Goal: Transaction & Acquisition: Obtain resource

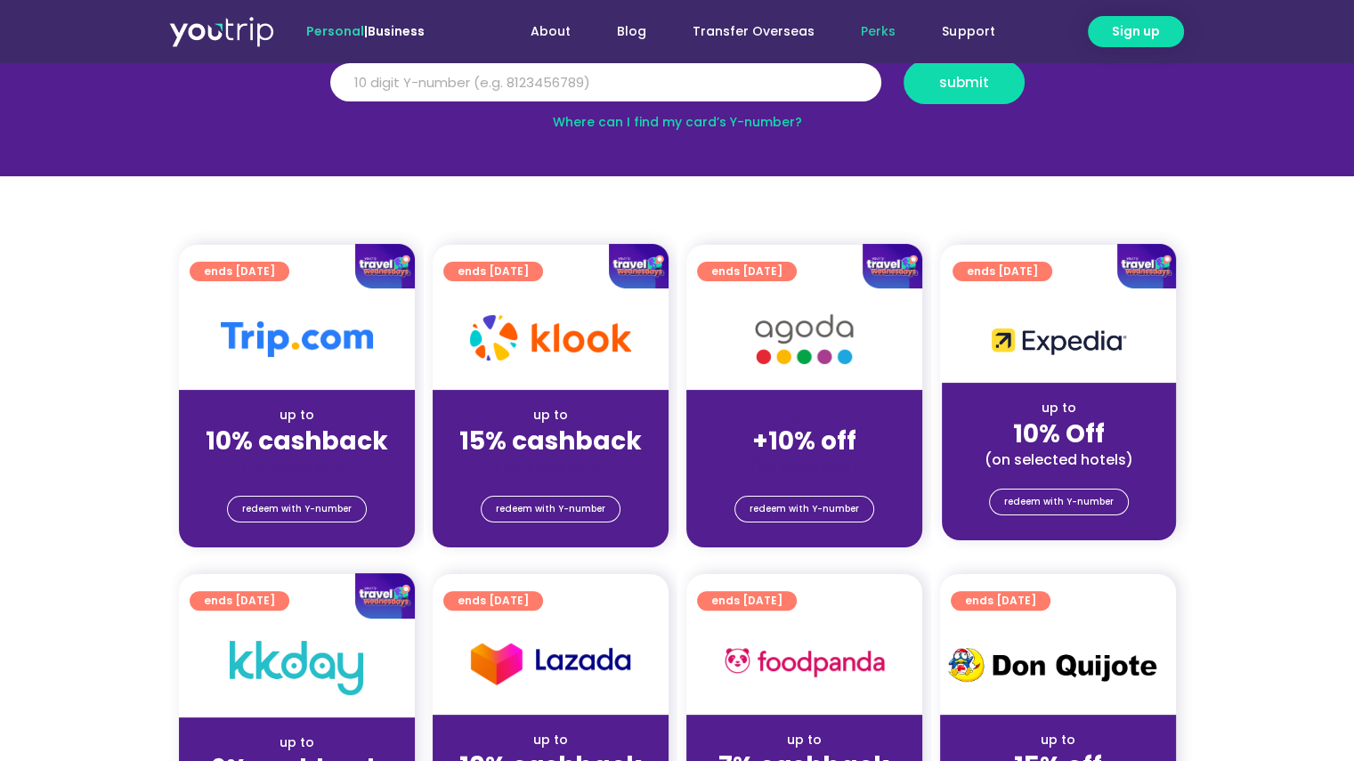
scroll to position [267, 0]
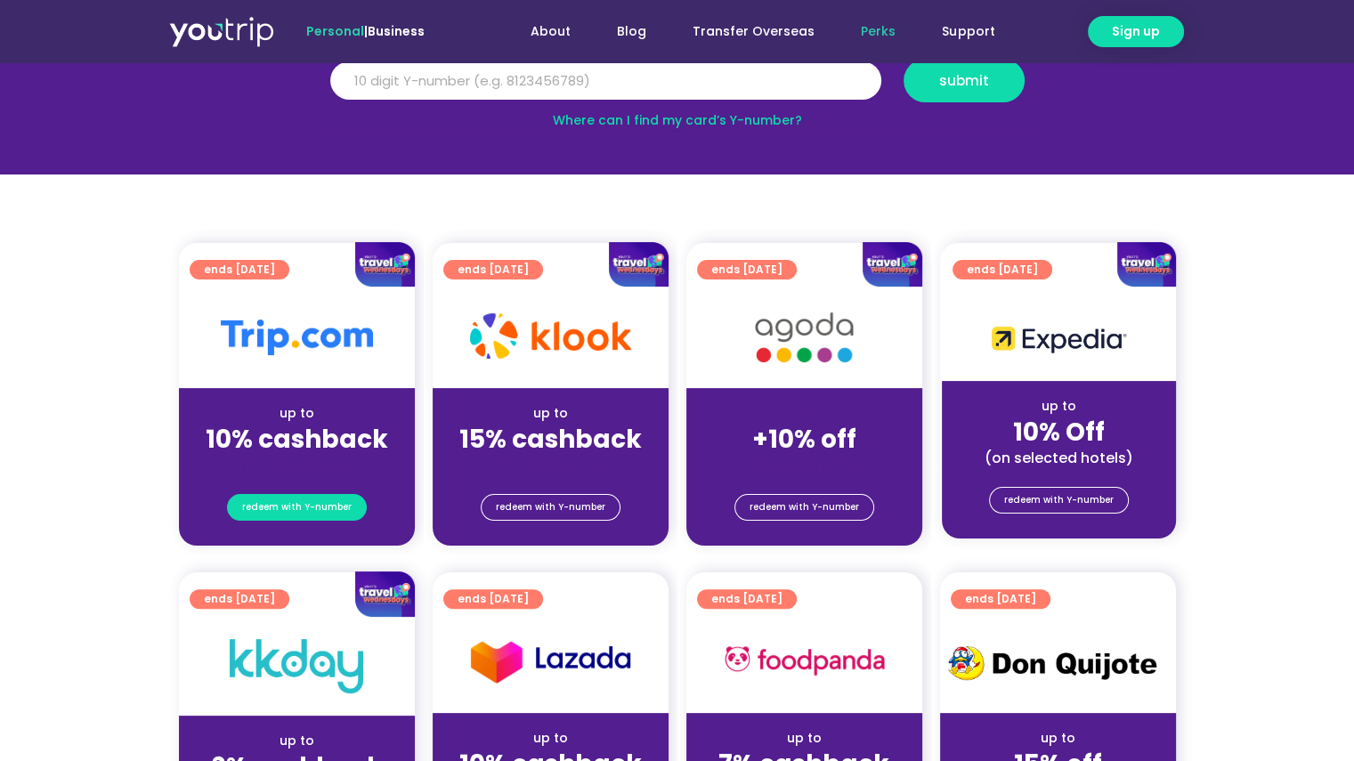
click at [319, 505] on span "redeem with Y-number" at bounding box center [296, 507] width 109 height 25
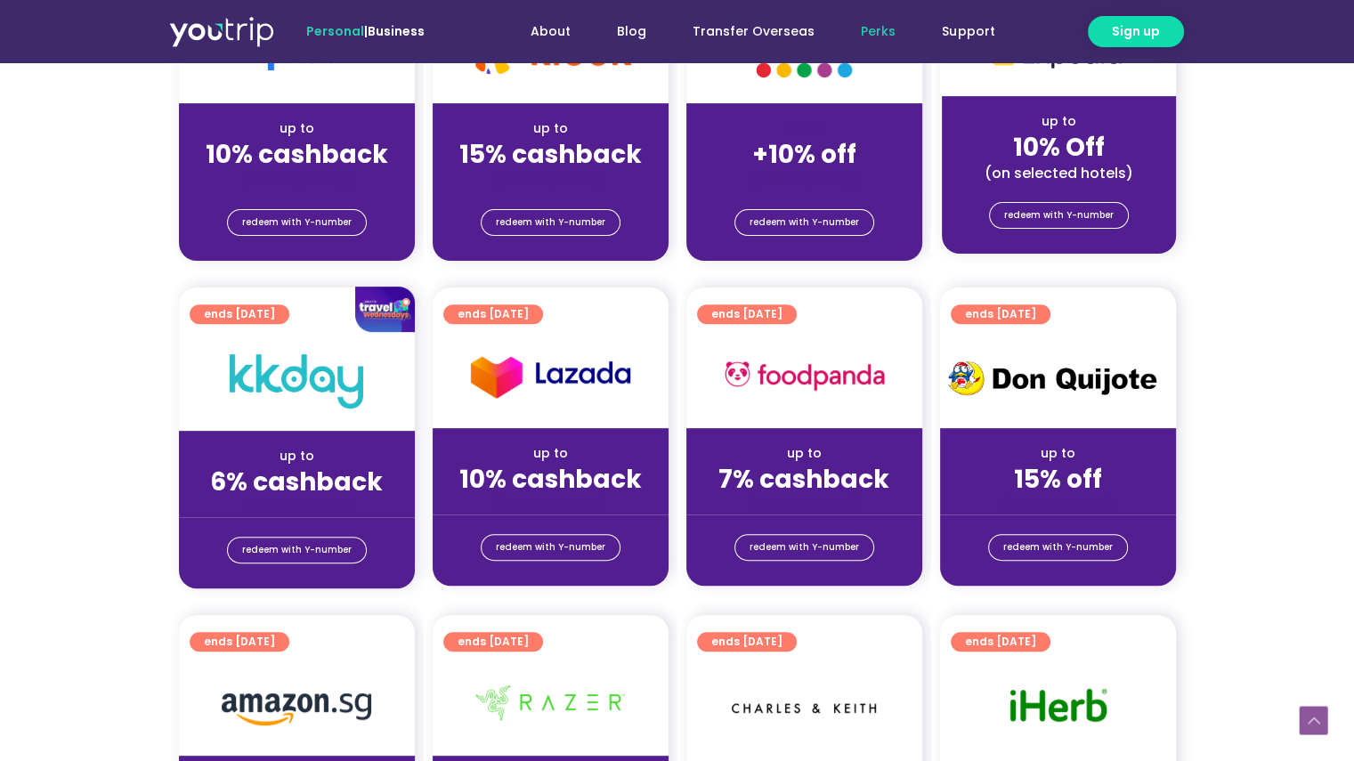
scroll to position [285, 0]
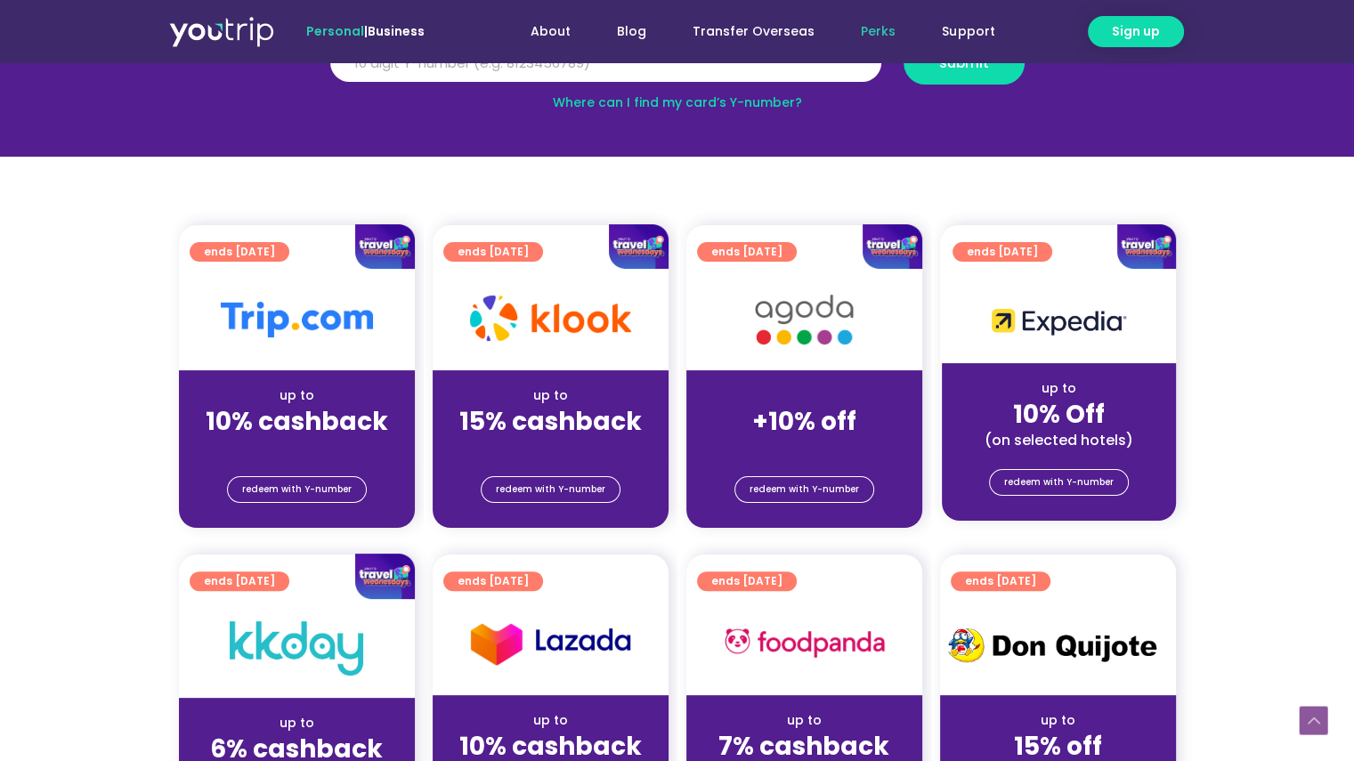
click at [284, 405] on strong "10% cashback" at bounding box center [297, 421] width 182 height 35
click at [321, 322] on img at bounding box center [297, 320] width 152 height 36
click at [280, 237] on div at bounding box center [297, 246] width 236 height 45
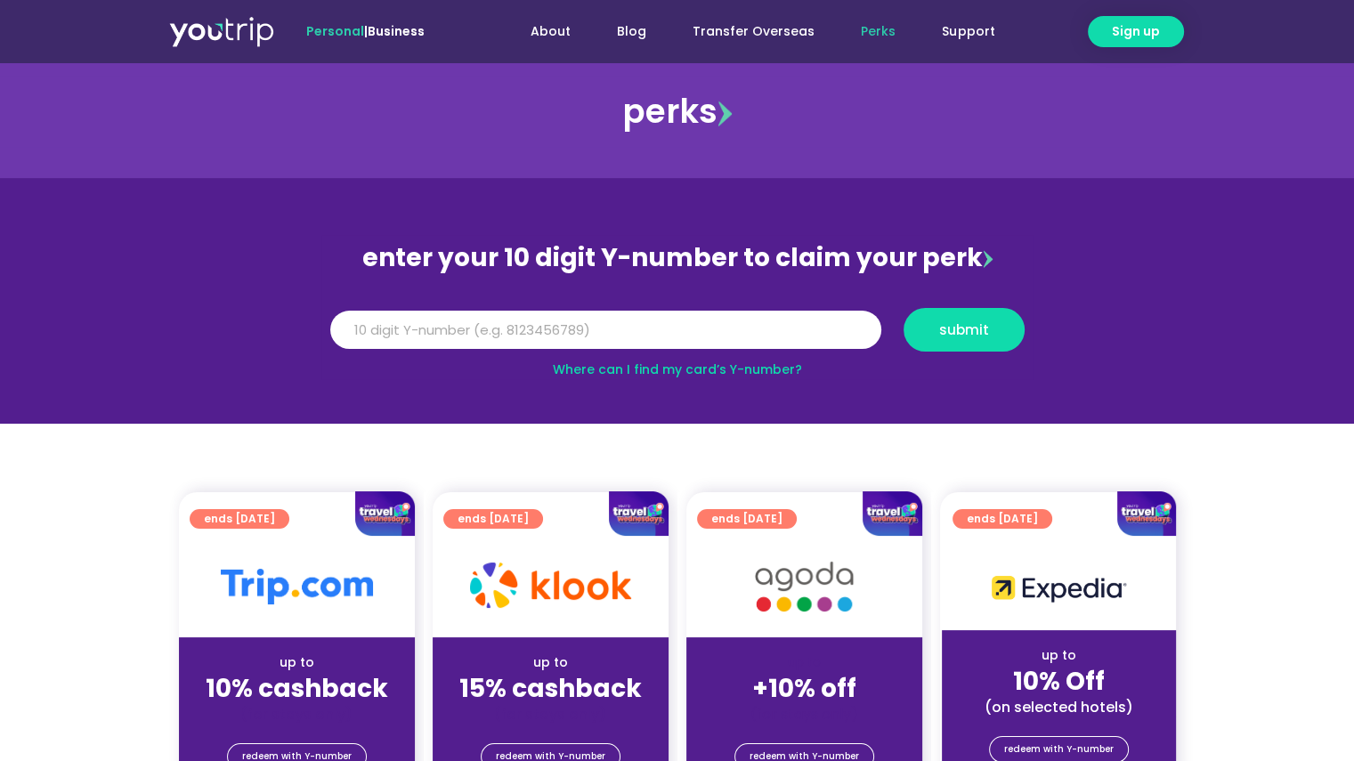
scroll to position [18, 0]
click at [562, 344] on input "Y Number" at bounding box center [605, 330] width 551 height 39
click at [564, 331] on input "Y Number" at bounding box center [605, 330] width 551 height 39
type input "8110424811"
click at [987, 338] on button "submit" at bounding box center [963, 330] width 121 height 44
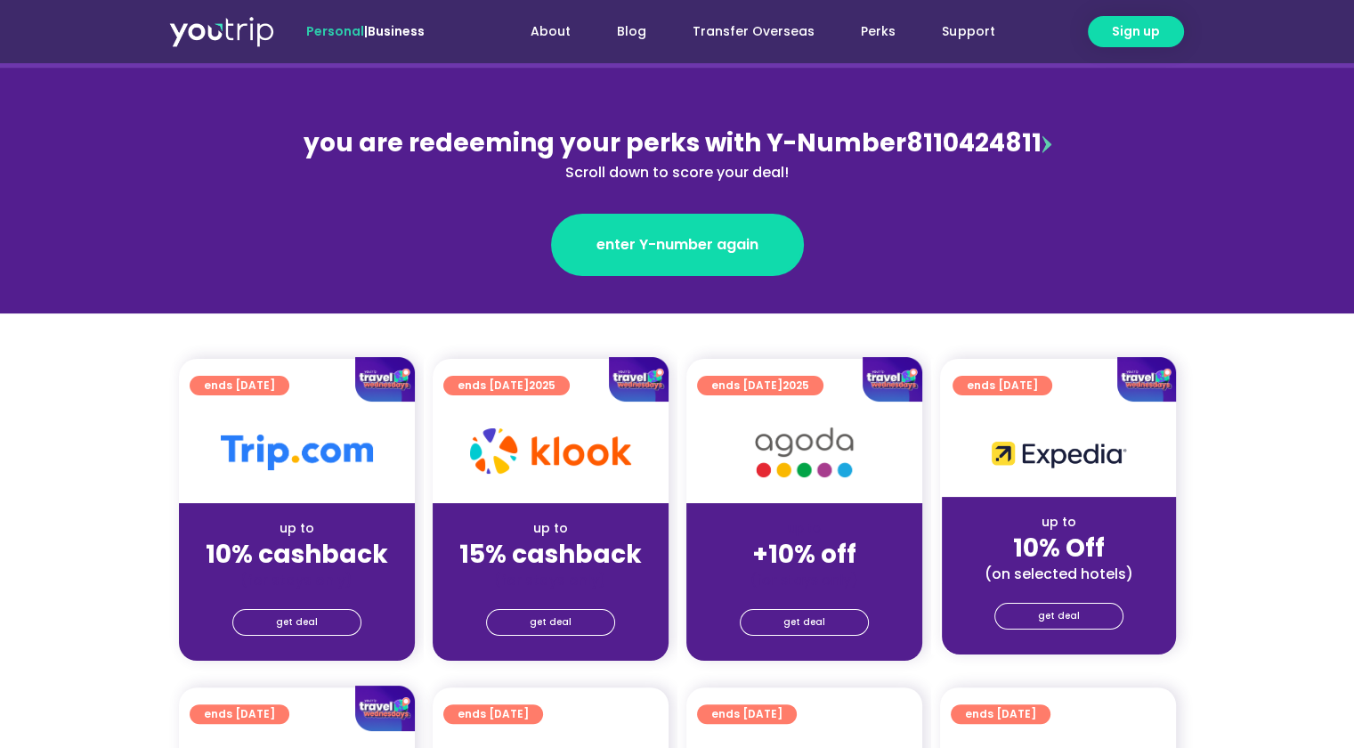
scroll to position [178, 0]
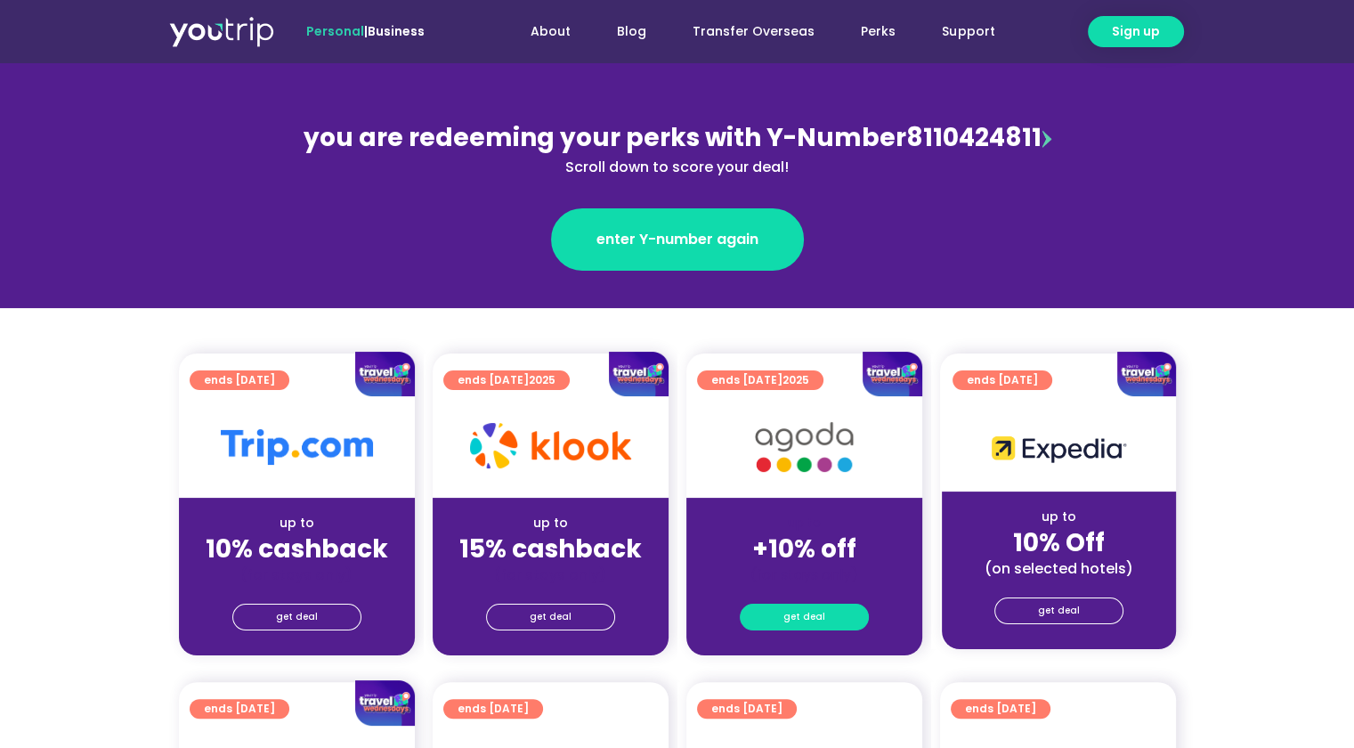
click at [786, 616] on span "get deal" at bounding box center [804, 616] width 42 height 25
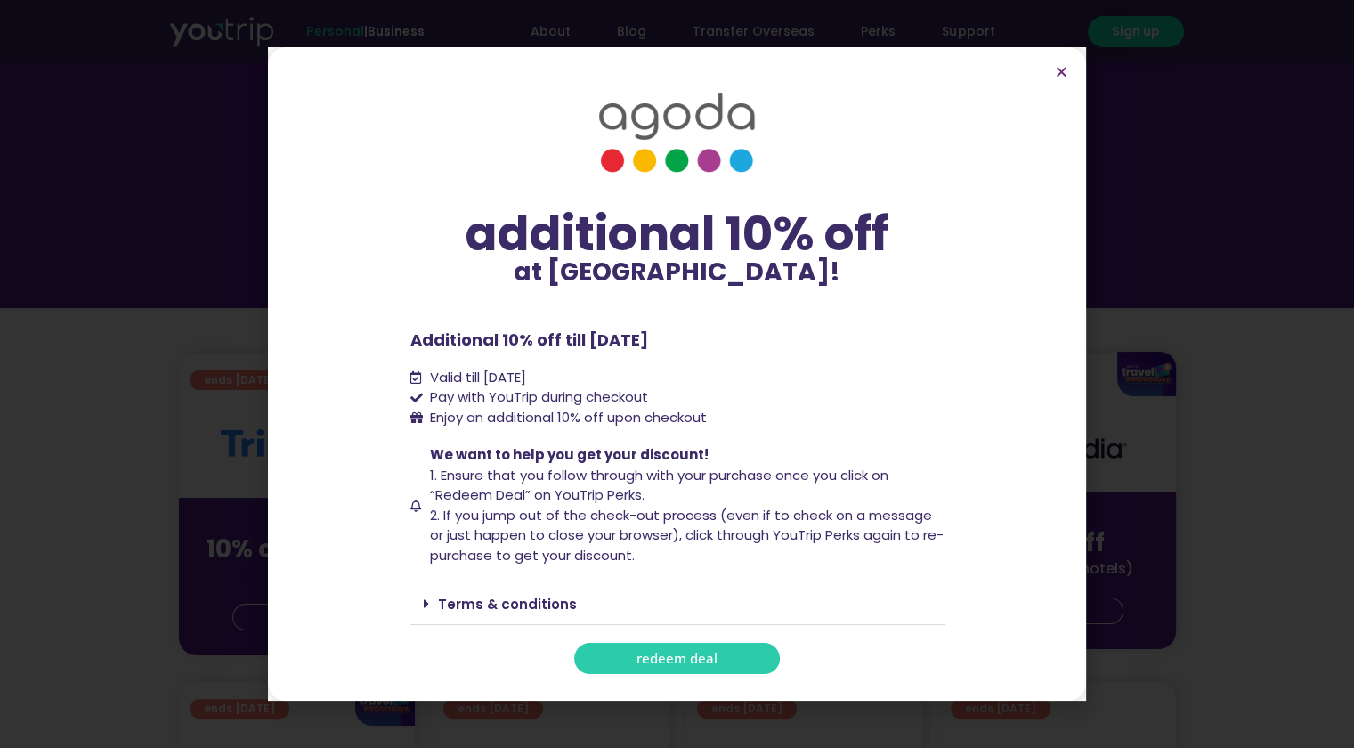
click at [651, 656] on span "redeem deal" at bounding box center [676, 657] width 81 height 13
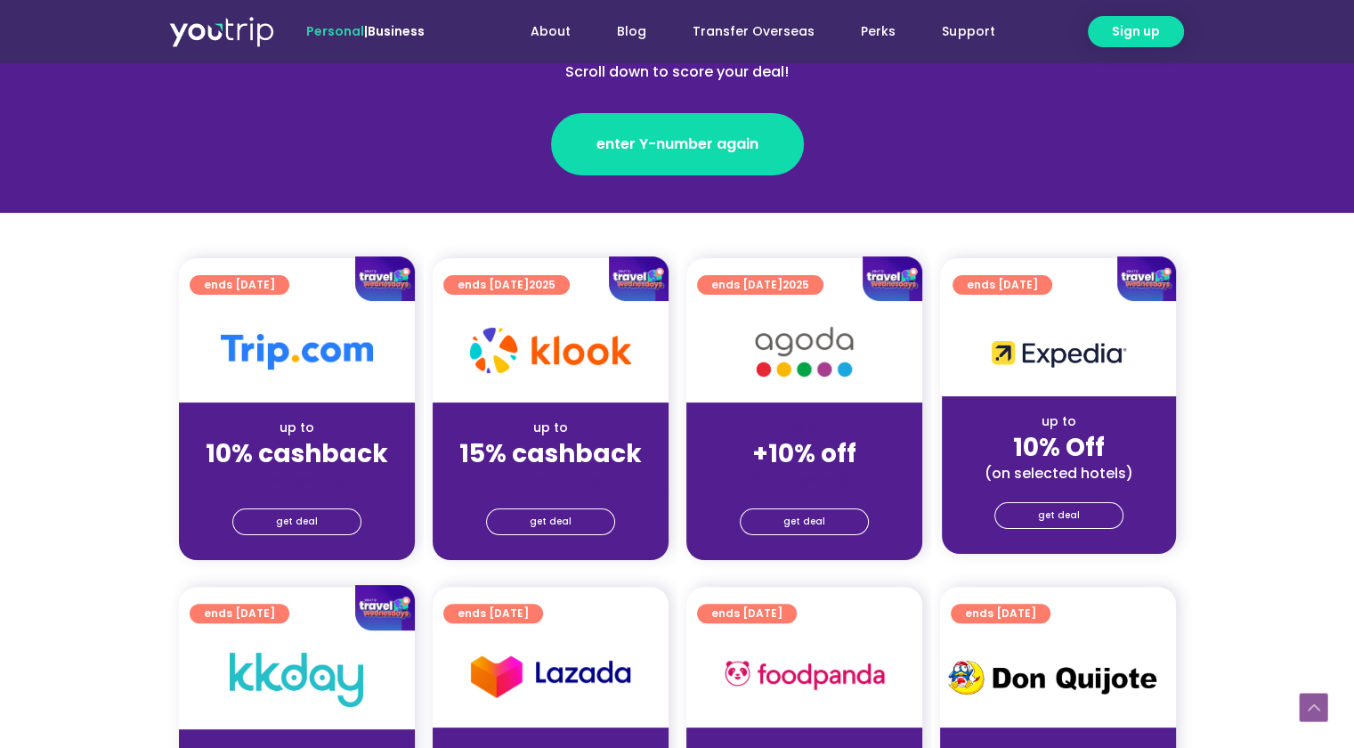
scroll to position [267, 0]
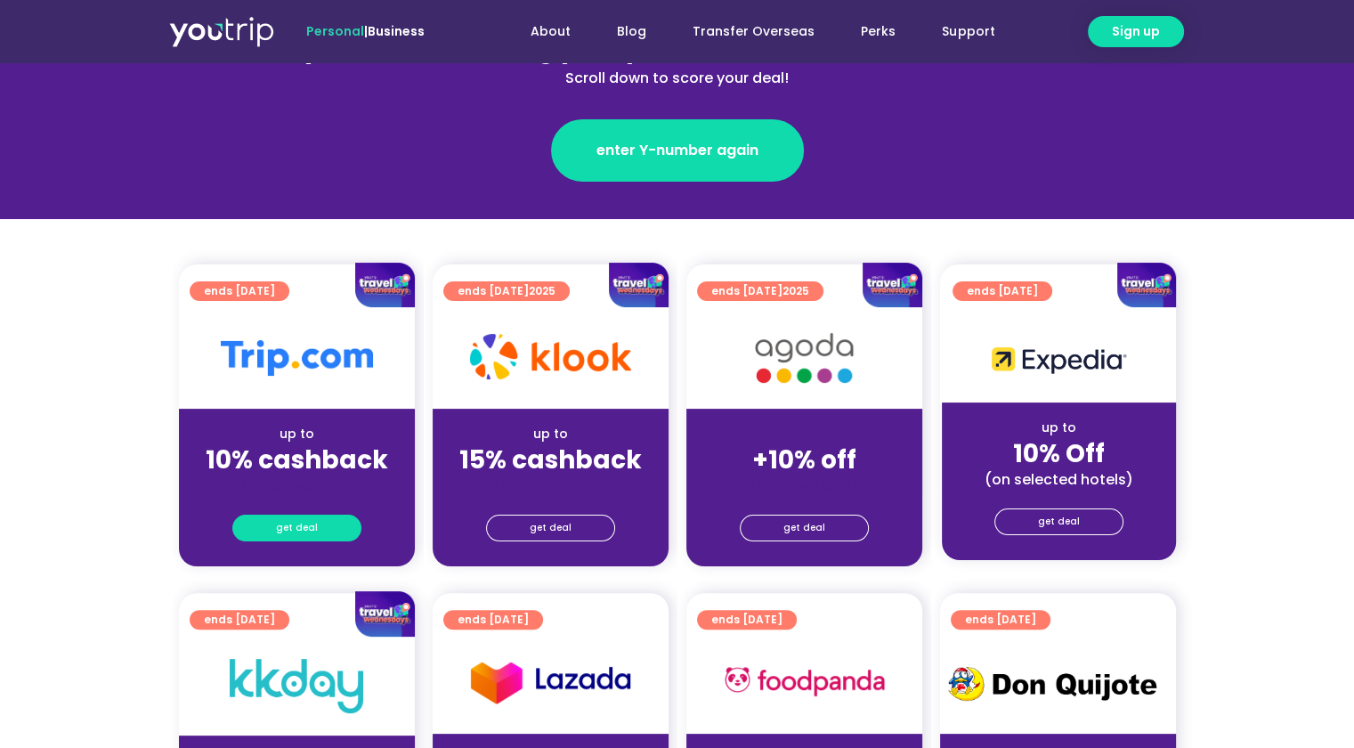
click at [321, 534] on link "get deal" at bounding box center [296, 527] width 129 height 27
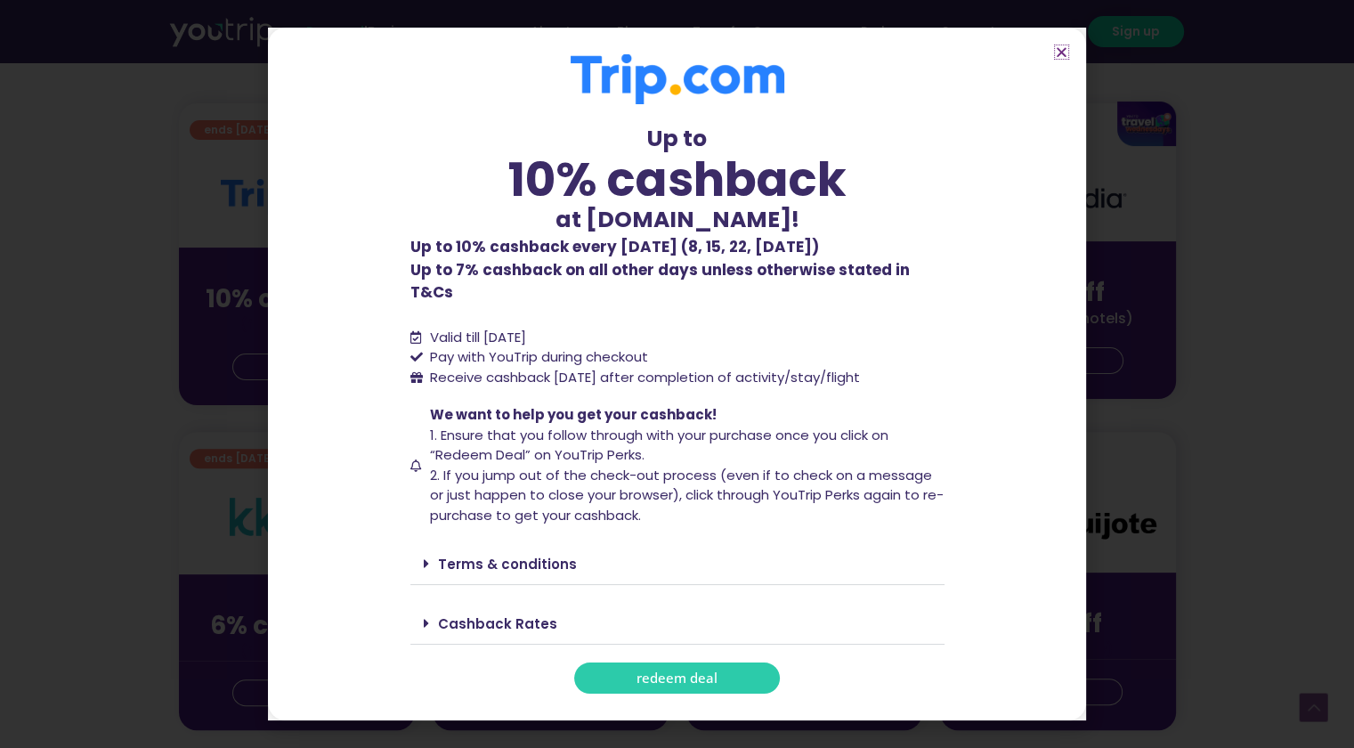
scroll to position [445, 0]
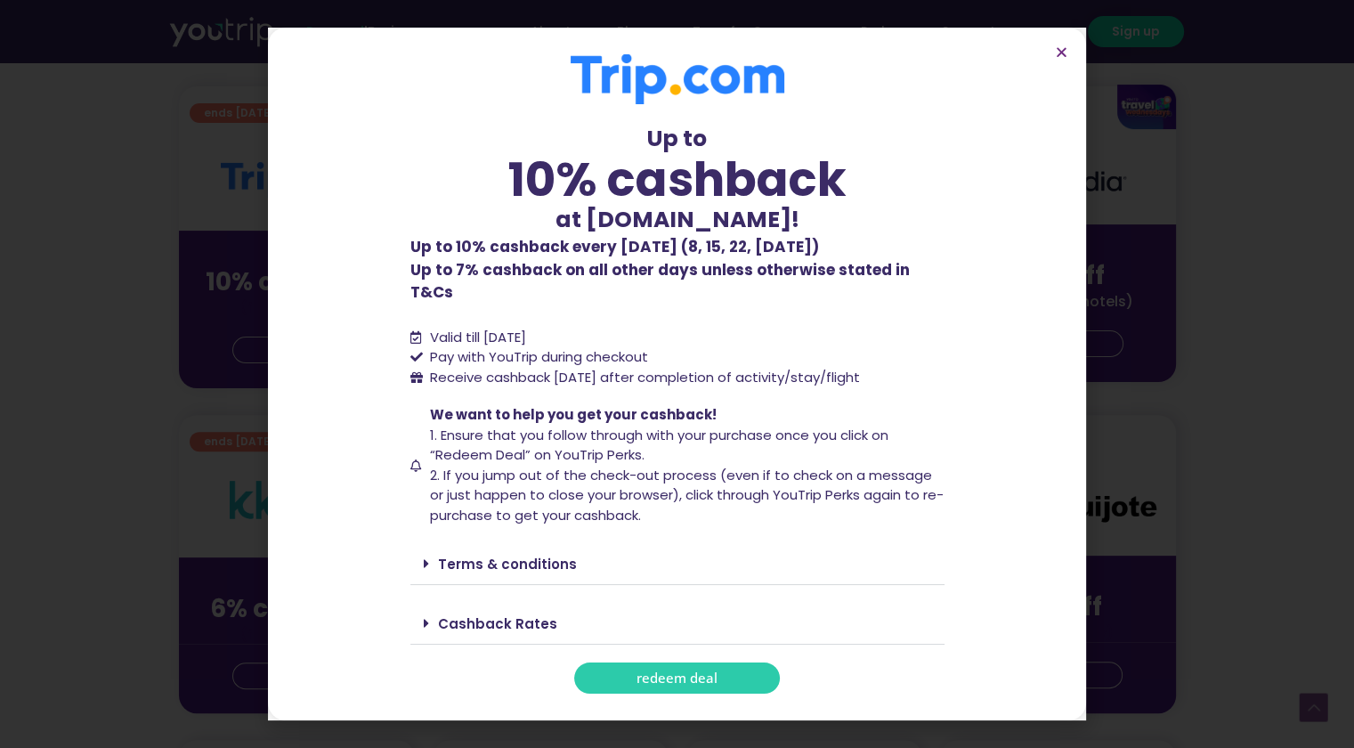
click at [528, 617] on link "Cashback Rates" at bounding box center [497, 623] width 119 height 19
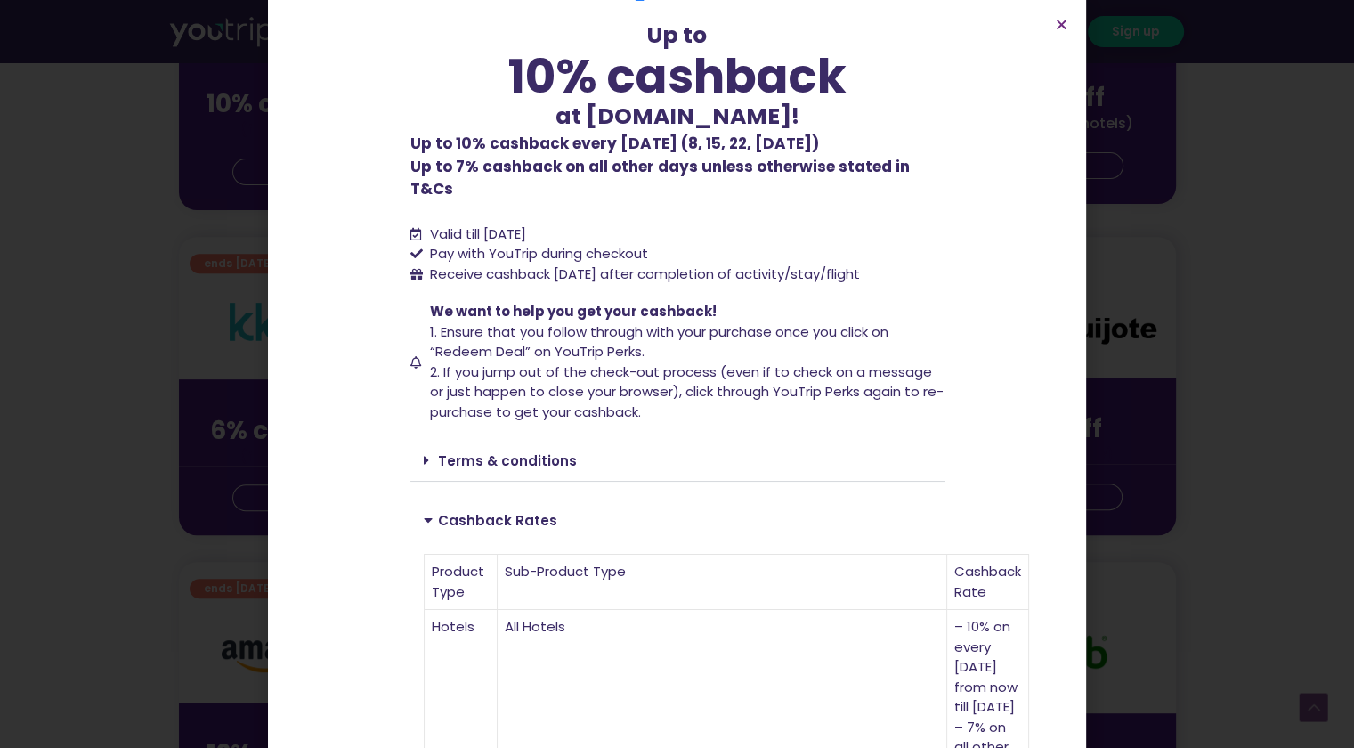
scroll to position [0, 0]
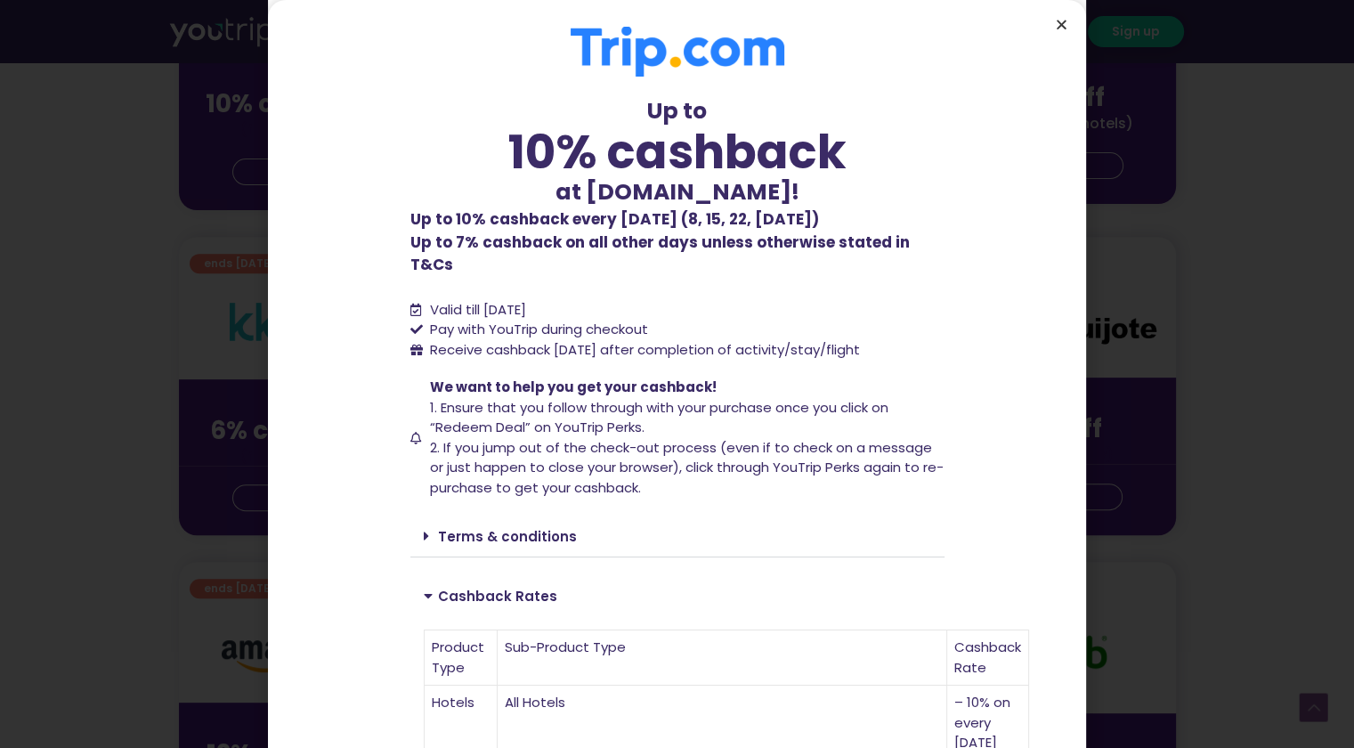
click at [1063, 23] on icon "Close" at bounding box center [1061, 24] width 13 height 13
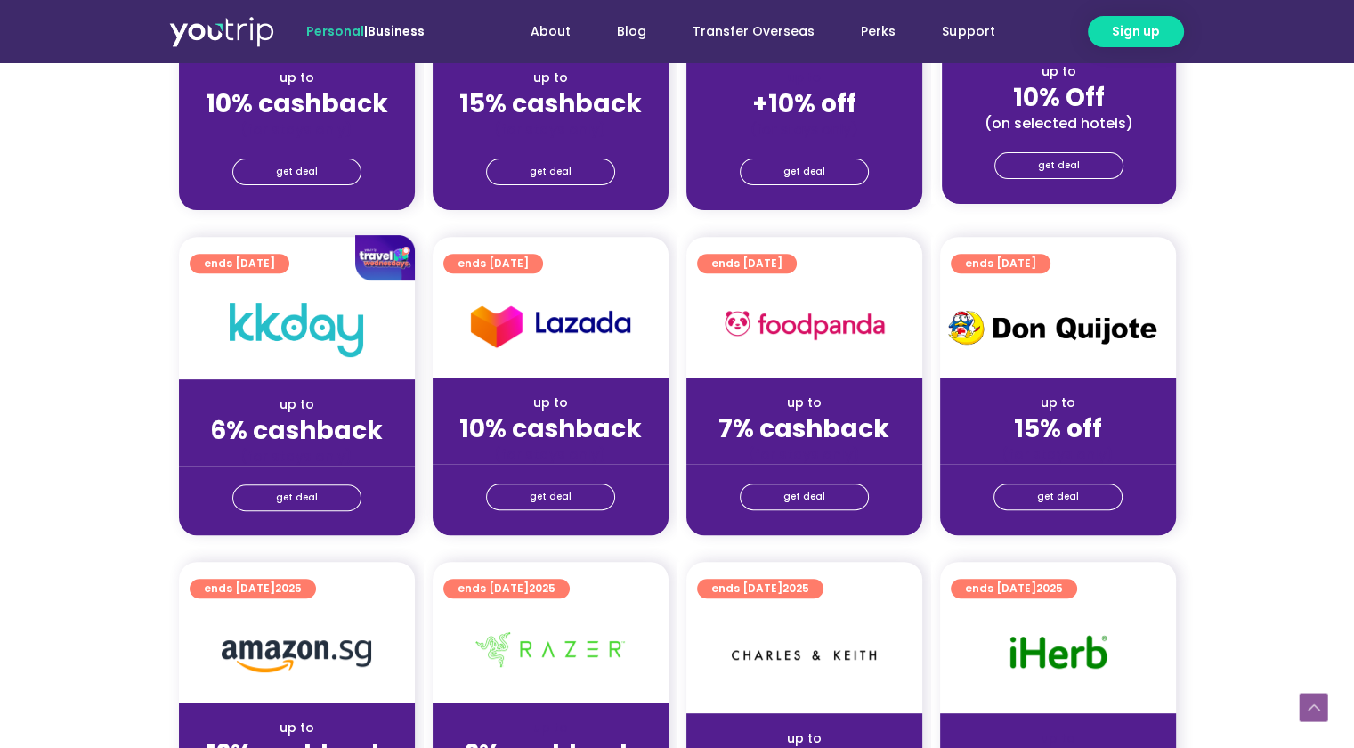
click at [1233, 270] on section "ends 31 Dec 2025 up to 6% cashback (for stays only) get deal ends 31 Dec 2025 u…" at bounding box center [677, 396] width 1354 height 319
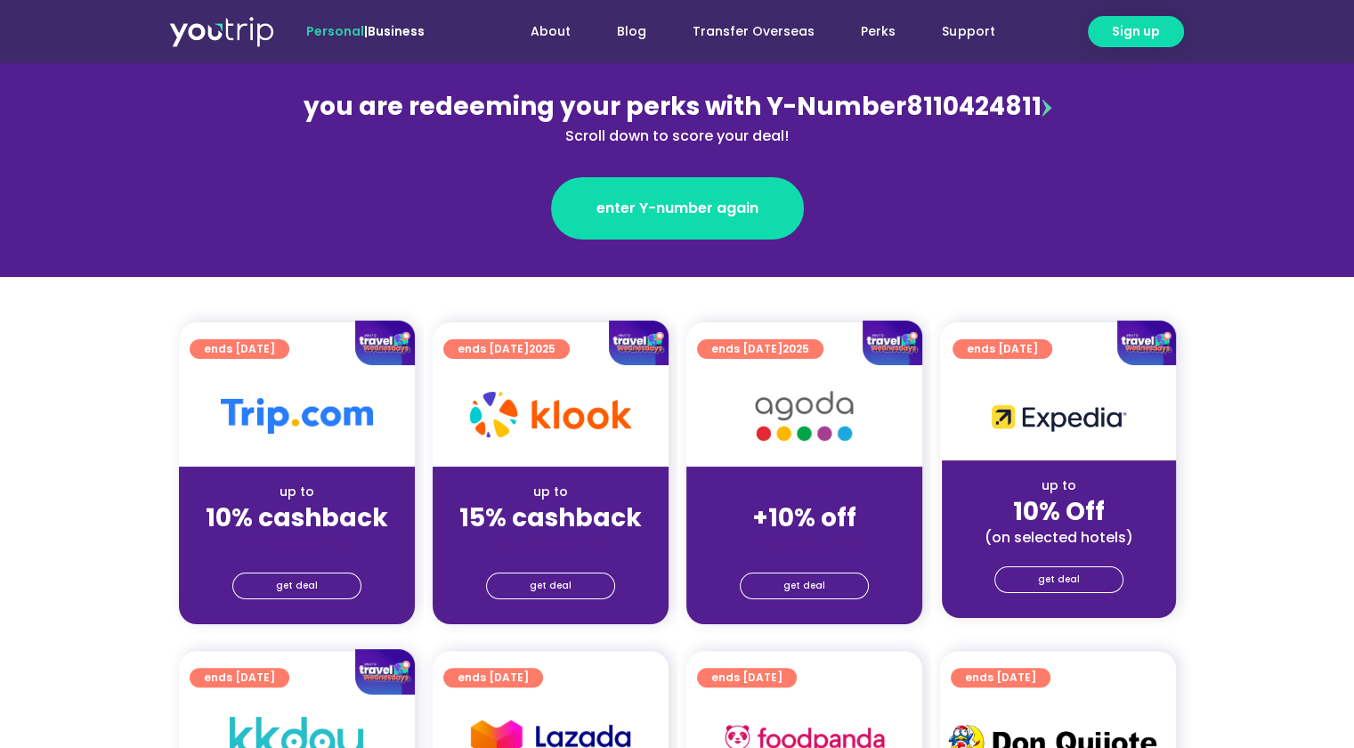
scroll to position [178, 0]
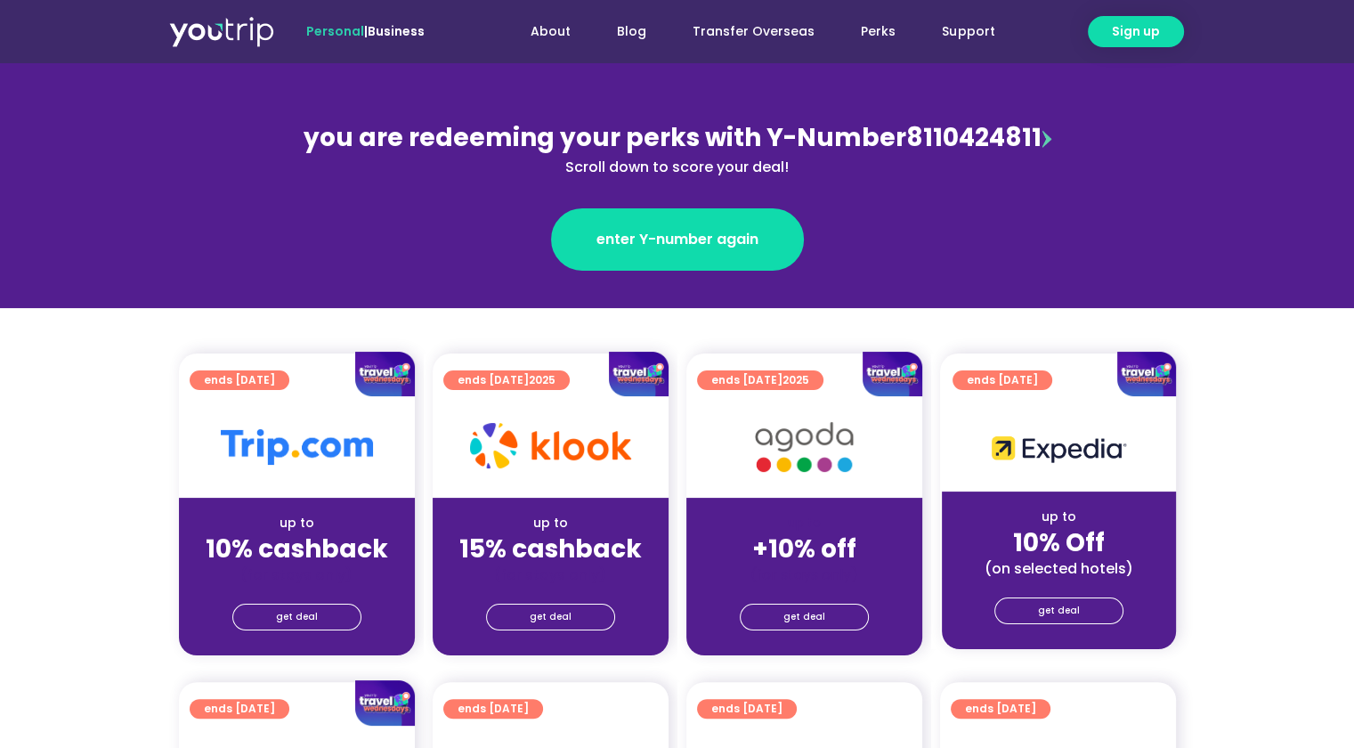
click at [85, 355] on section "ends 30 Sep 2025 up to 10% cashback (for stays only) get deal ends 31 Dec 2025 …" at bounding box center [677, 514] width 1354 height 323
